Goal: Navigation & Orientation: Find specific page/section

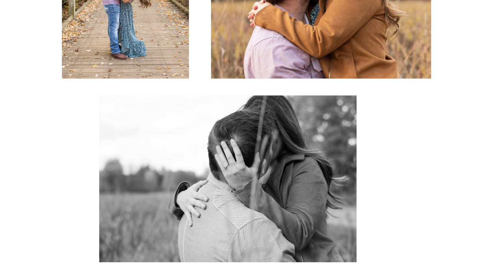
scroll to position [518, 0]
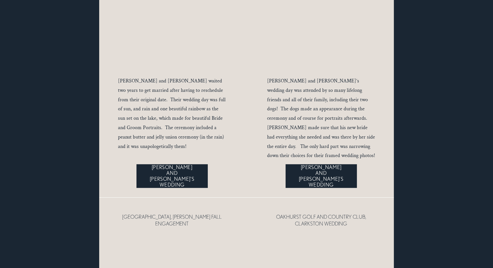
scroll to position [2915, 0]
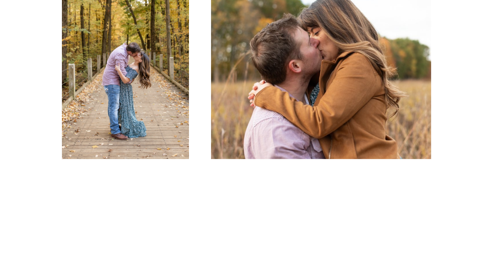
scroll to position [454, 0]
